Goal: Information Seeking & Learning: Learn about a topic

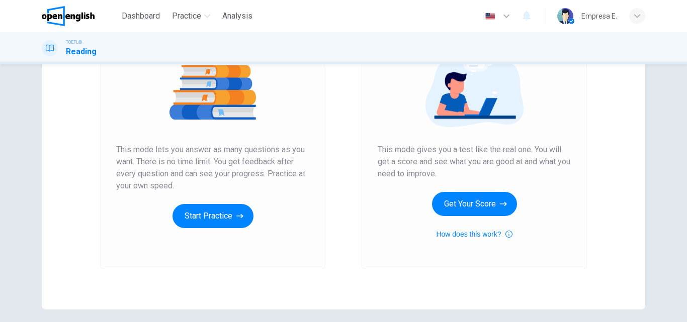
scroll to position [63, 0]
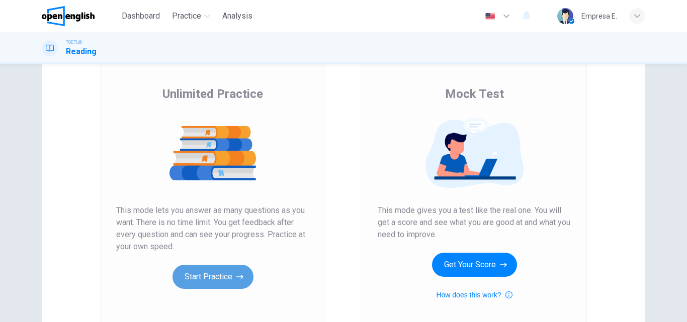
click at [227, 277] on button "Start Practice" at bounding box center [212, 277] width 81 height 24
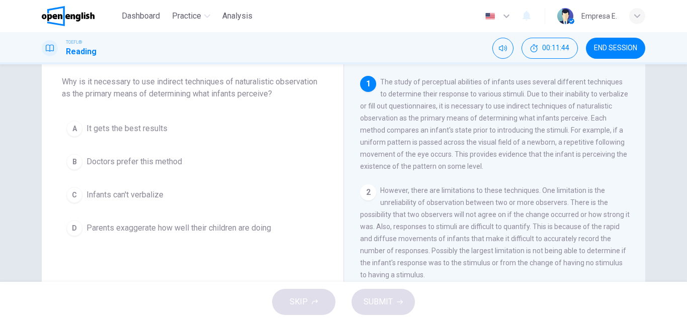
scroll to position [59, 0]
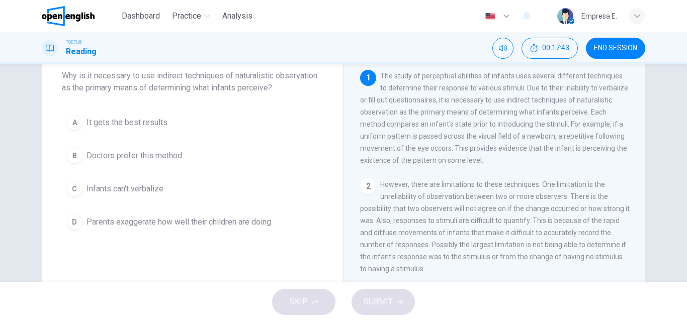
click at [119, 188] on span "Infants can't verbalize" at bounding box center [124, 189] width 77 height 12
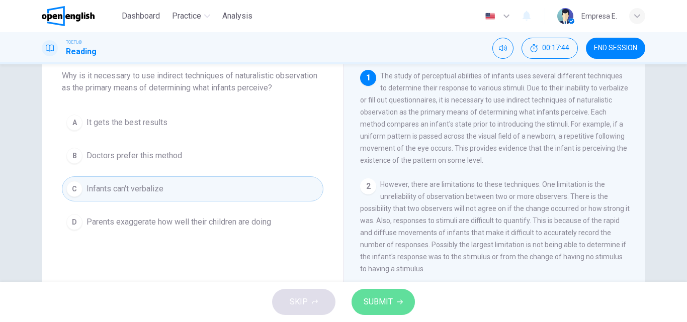
click at [383, 312] on button "SUBMIT" at bounding box center [382, 302] width 63 height 26
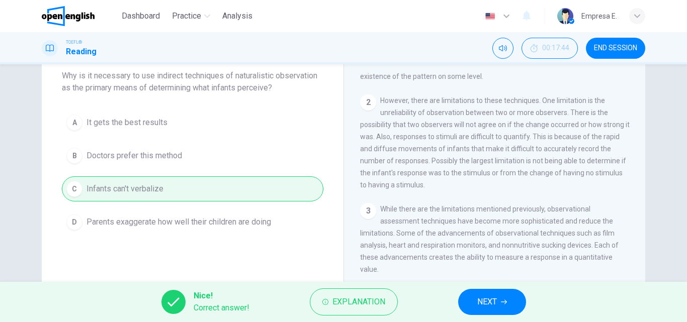
scroll to position [101, 0]
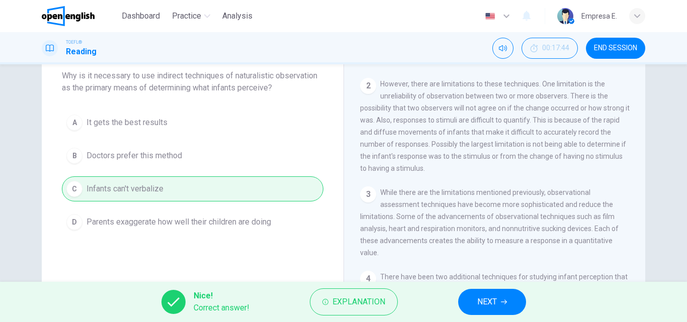
drag, startPoint x: 534, startPoint y: 127, endPoint x: 575, endPoint y: 126, distance: 41.2
click at [575, 126] on span "However, there are limitations to these techniques. One limitation is the unrel…" at bounding box center [494, 126] width 269 height 93
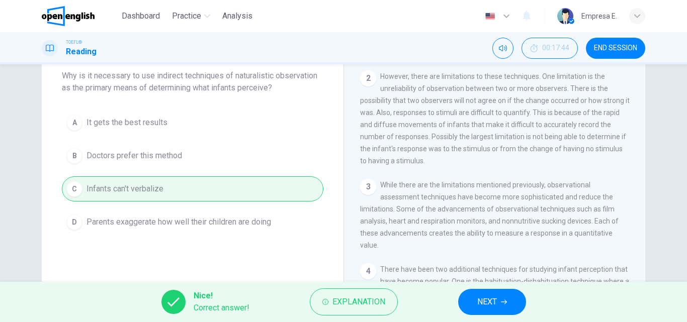
scroll to position [109, 0]
click at [584, 175] on div "1 The study of perceptual abilities of infants uses several different technique…" at bounding box center [501, 214] width 283 height 289
drag, startPoint x: 569, startPoint y: 195, endPoint x: 492, endPoint y: 193, distance: 76.9
click at [568, 195] on span "While there are the limitations mentioned previously, observational assessment …" at bounding box center [489, 214] width 258 height 68
drag, startPoint x: 475, startPoint y: 191, endPoint x: 431, endPoint y: 190, distance: 44.3
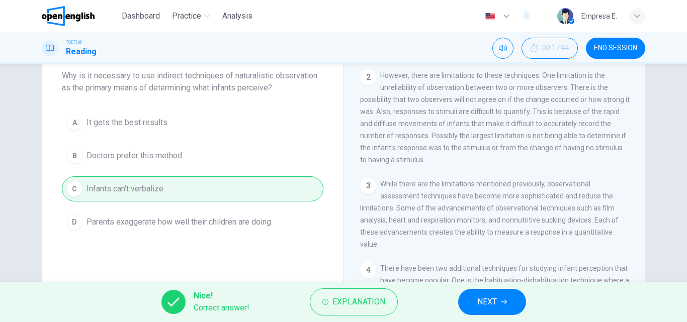
click at [431, 190] on span "While there are the limitations mentioned previously, observational assessment …" at bounding box center [489, 214] width 258 height 68
click at [494, 298] on span "NEXT" at bounding box center [487, 302] width 20 height 14
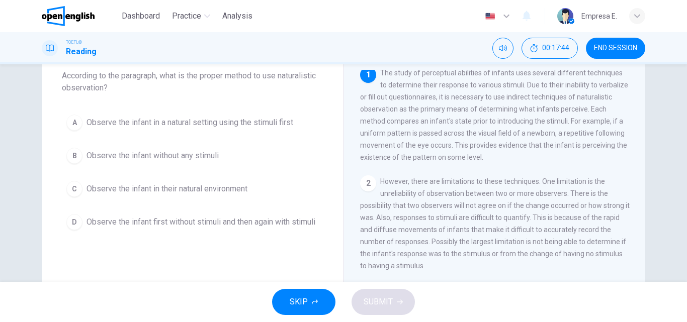
scroll to position [0, 0]
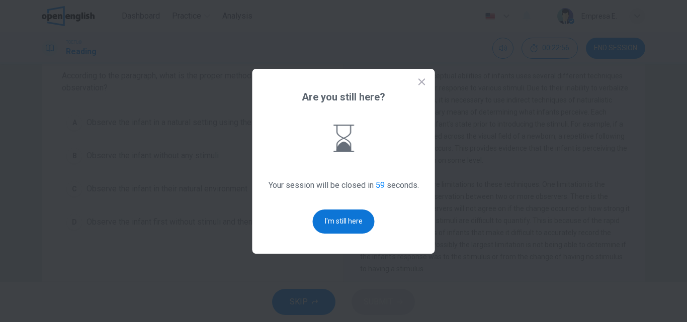
click at [348, 214] on button "I'm still here" at bounding box center [344, 222] width 62 height 24
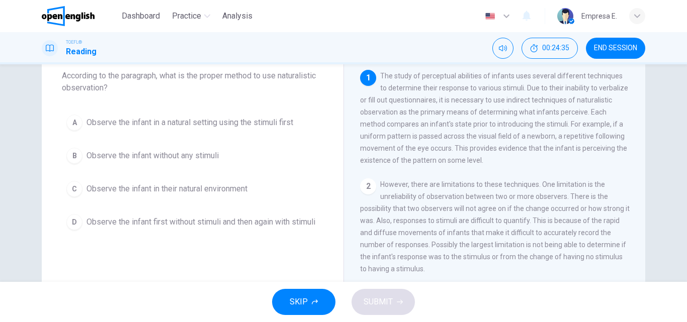
drag, startPoint x: 58, startPoint y: 77, endPoint x: 83, endPoint y: 76, distance: 24.6
click at [80, 76] on div "Question 2 According to the paragraph, what is the proper method to use natural…" at bounding box center [193, 138] width 302 height 225
click at [607, 53] on button "END SESSION" at bounding box center [615, 48] width 59 height 21
